Goal: Task Accomplishment & Management: Manage account settings

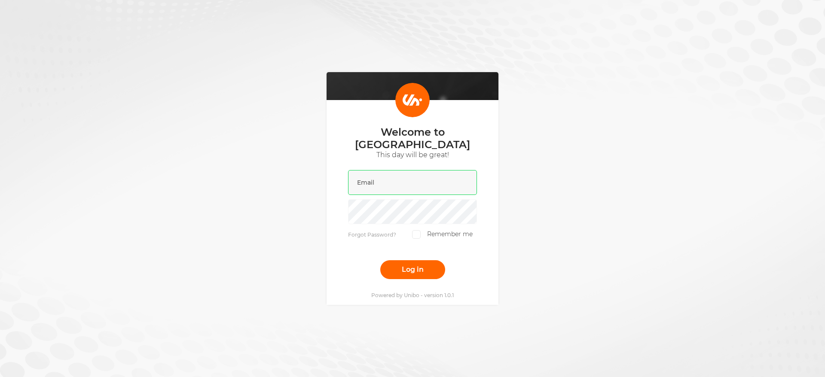
click at [427, 171] on input "email" at bounding box center [412, 182] width 129 height 25
type input "[PERSON_NAME][EMAIL_ADDRESS][DOMAIN_NAME]"
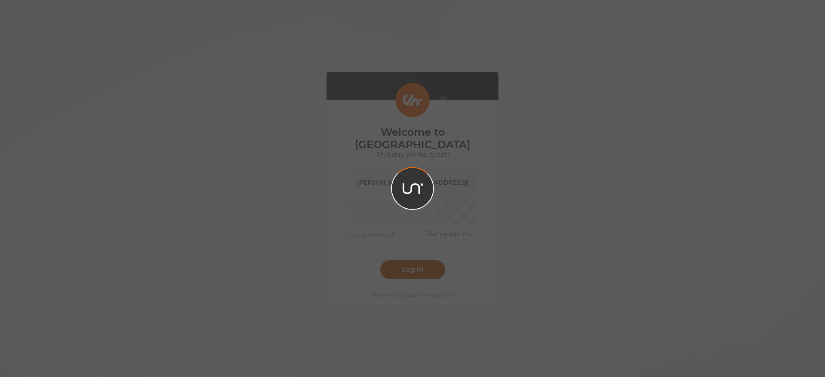
click at [414, 262] on div at bounding box center [412, 188] width 825 height 377
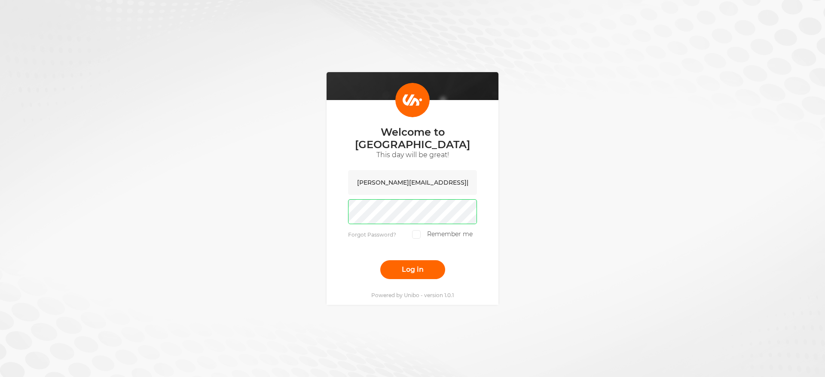
click at [380, 260] on button "Log in" at bounding box center [412, 269] width 65 height 19
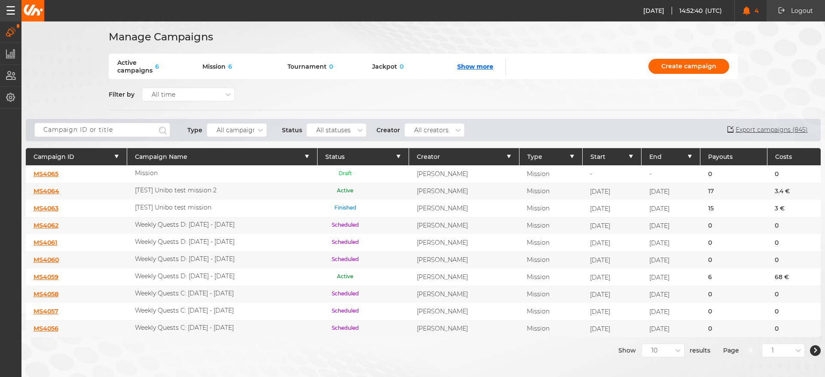
click at [48, 192] on link "MS4064" at bounding box center [47, 191] width 26 height 8
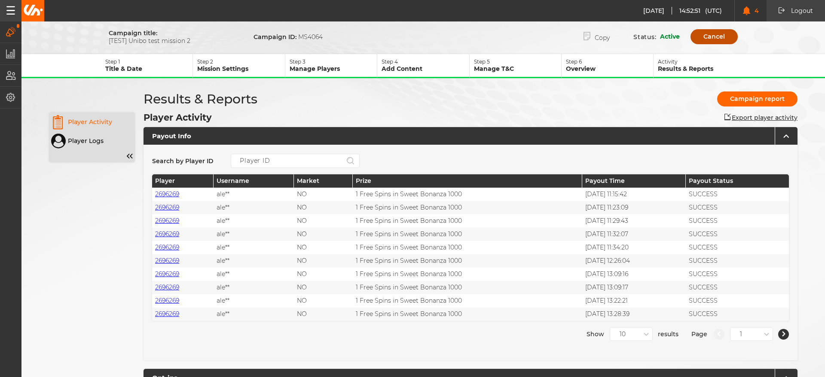
click at [718, 40] on button "Cancel" at bounding box center [714, 36] width 47 height 15
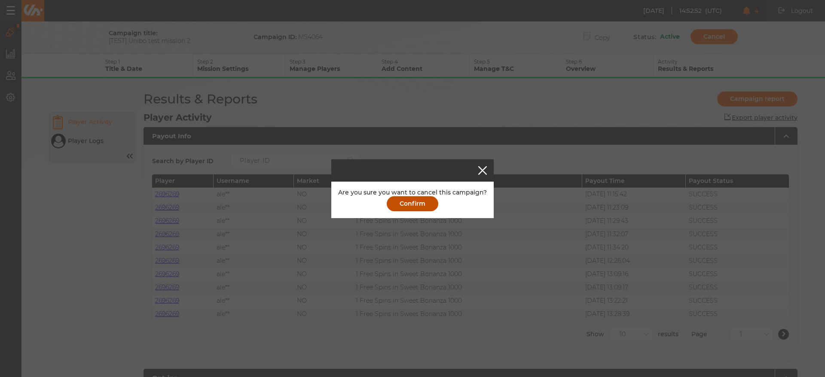
click at [423, 204] on button "Confirm" at bounding box center [413, 203] width 52 height 15
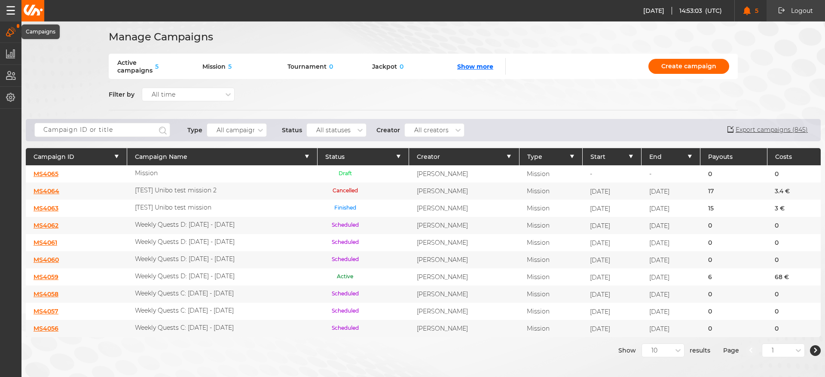
click at [9, 30] on icon "button" at bounding box center [11, 31] width 10 height 9
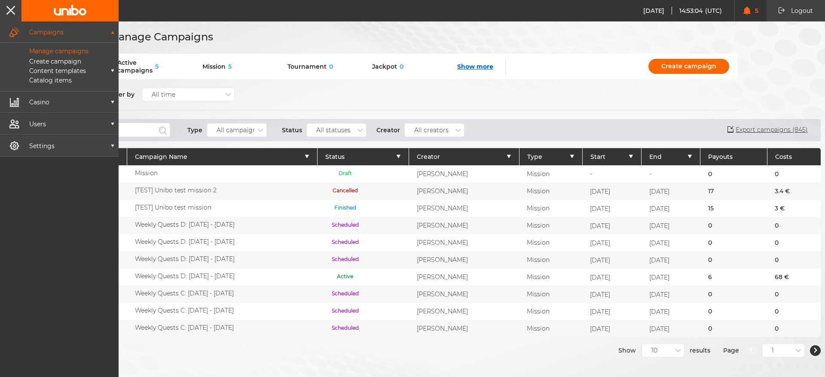
click at [54, 49] on p "Manage campaigns" at bounding box center [49, 51] width 79 height 8
